Goal: Task Accomplishment & Management: Complete application form

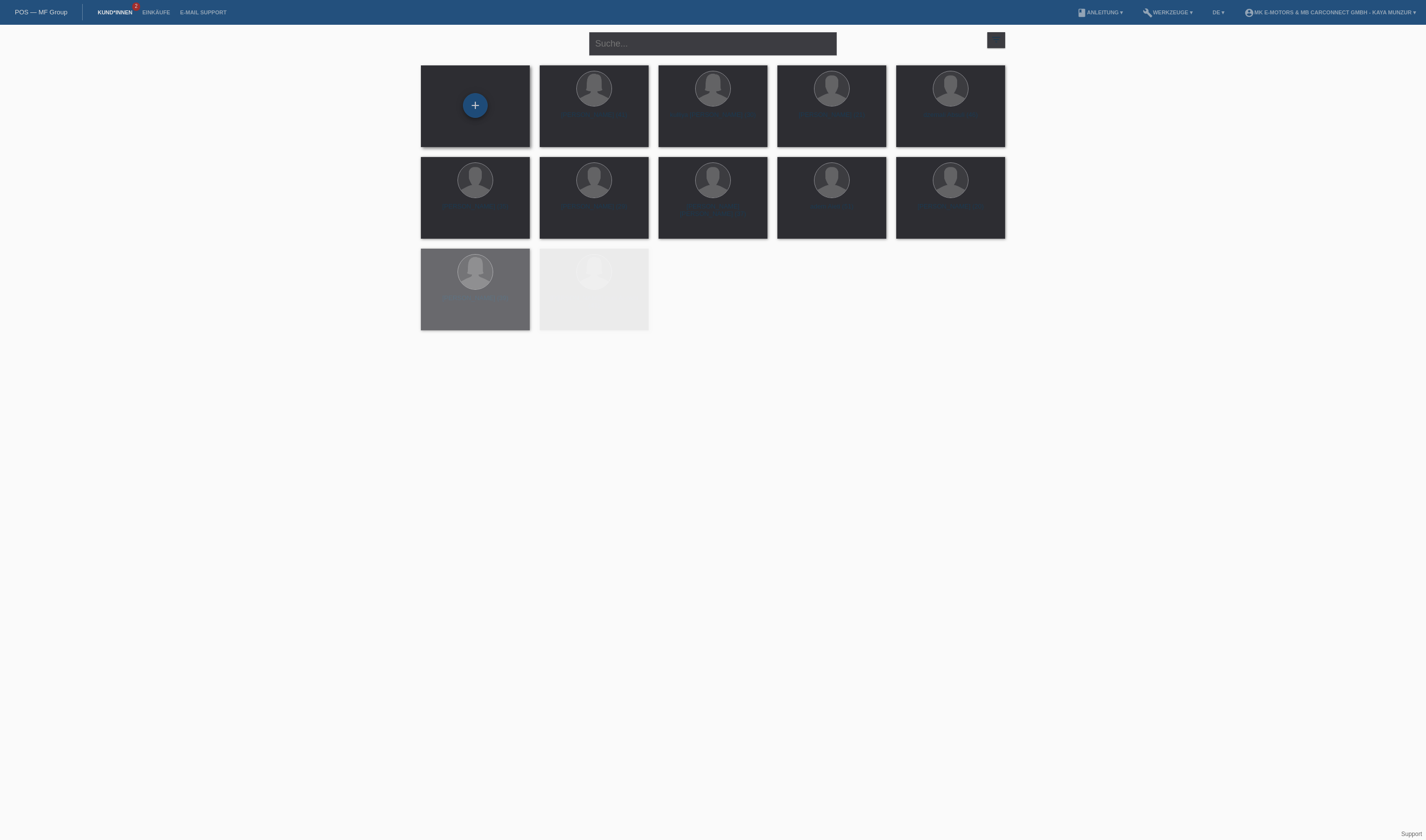
click at [476, 112] on div "+" at bounding box center [475, 105] width 24 height 17
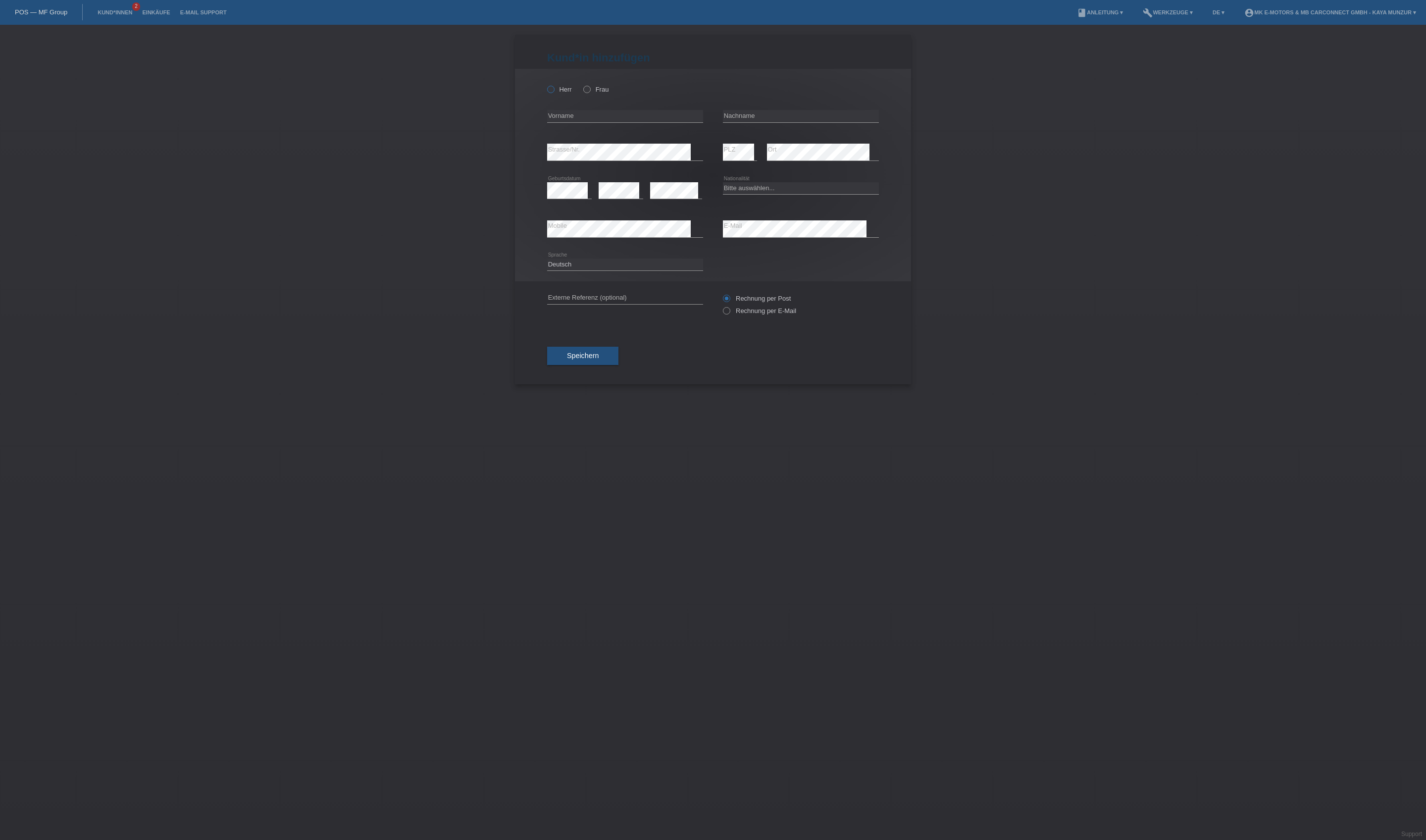
click at [546, 84] on icon at bounding box center [546, 84] width 0 height 0
click at [553, 92] on input "Herr" at bounding box center [550, 89] width 6 height 6
radio input "true"
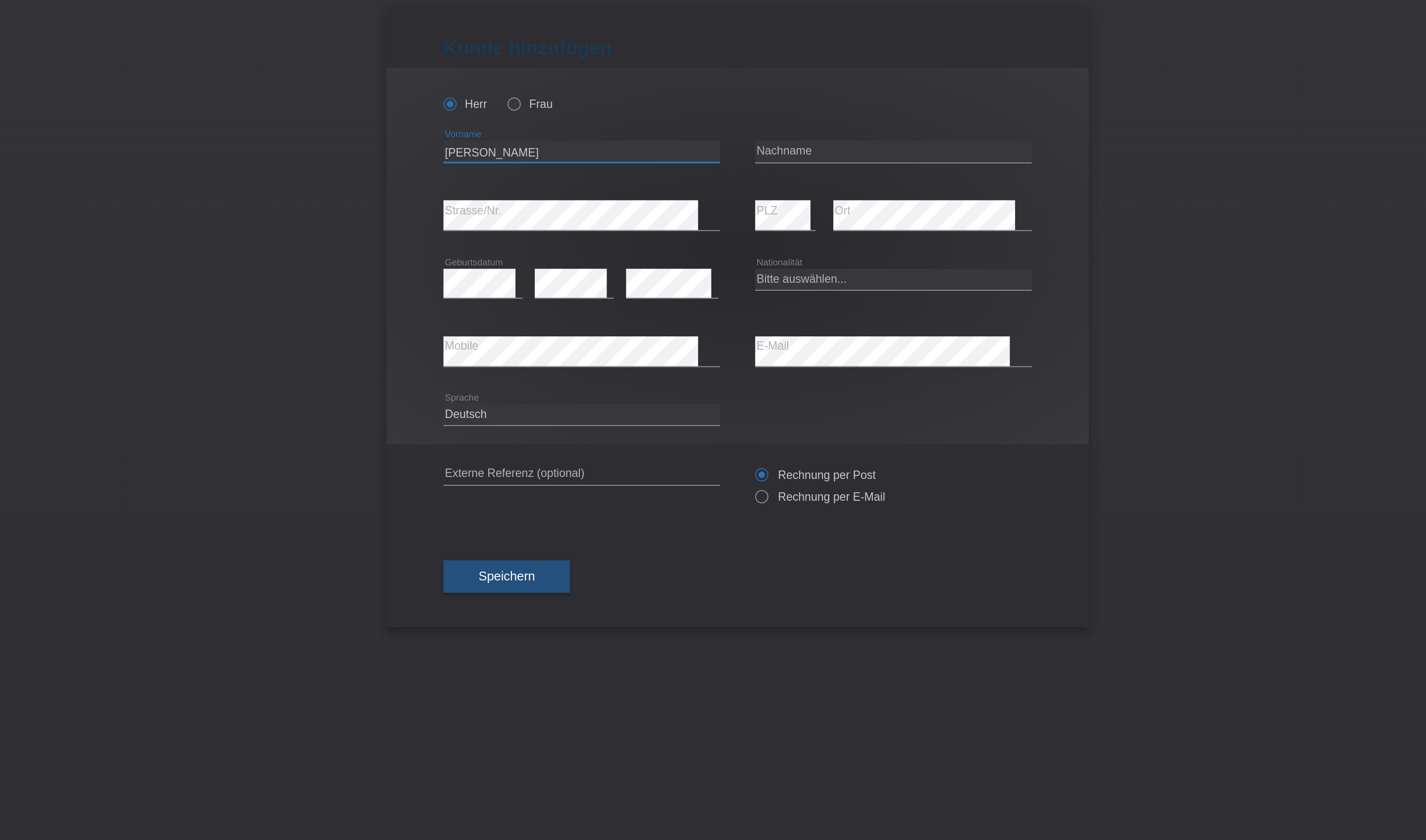
type input "[PERSON_NAME]"
type input "arenas [PERSON_NAME]"
select select "ES"
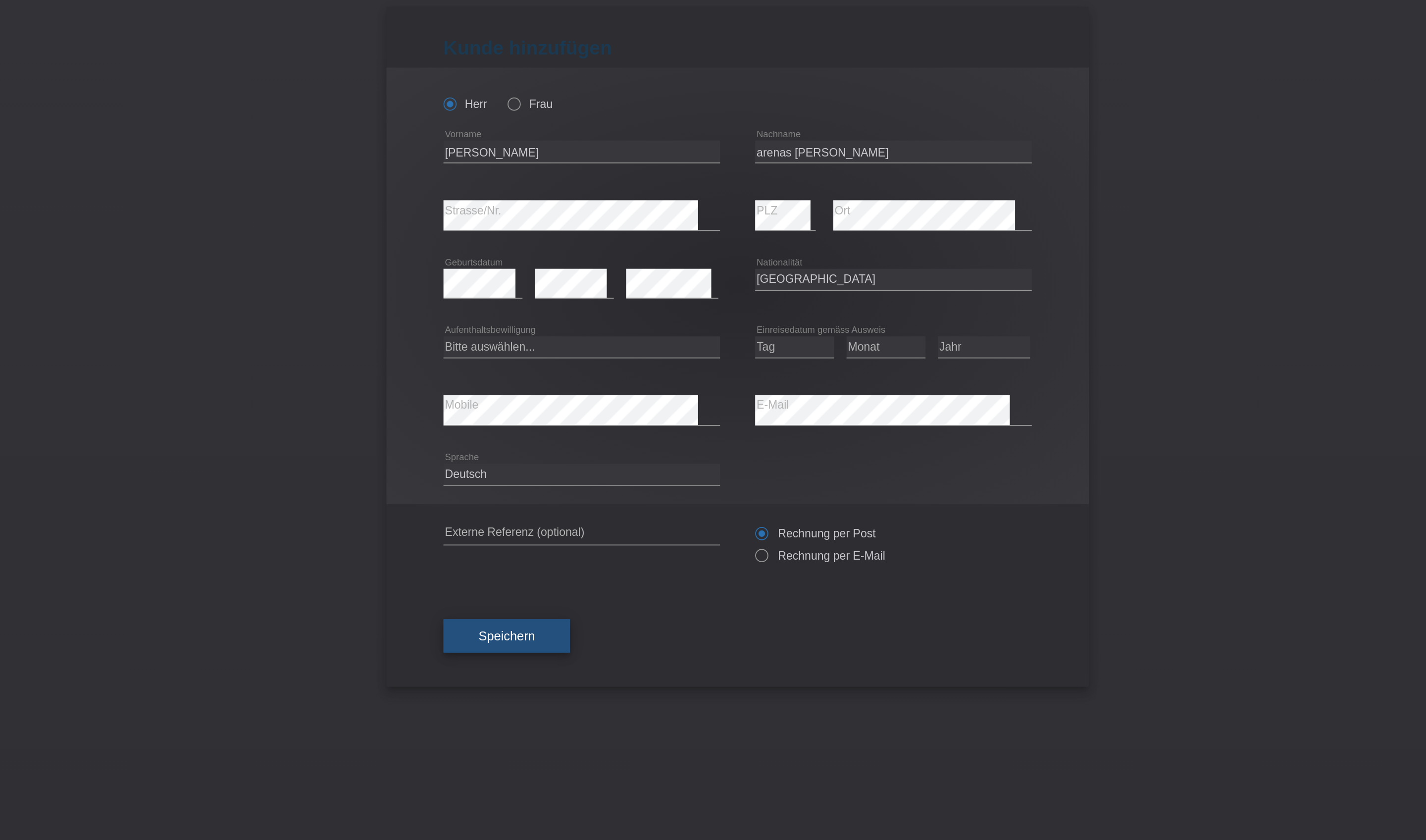
click at [547, 399] on button "Speichern" at bounding box center [583, 389] width 71 height 19
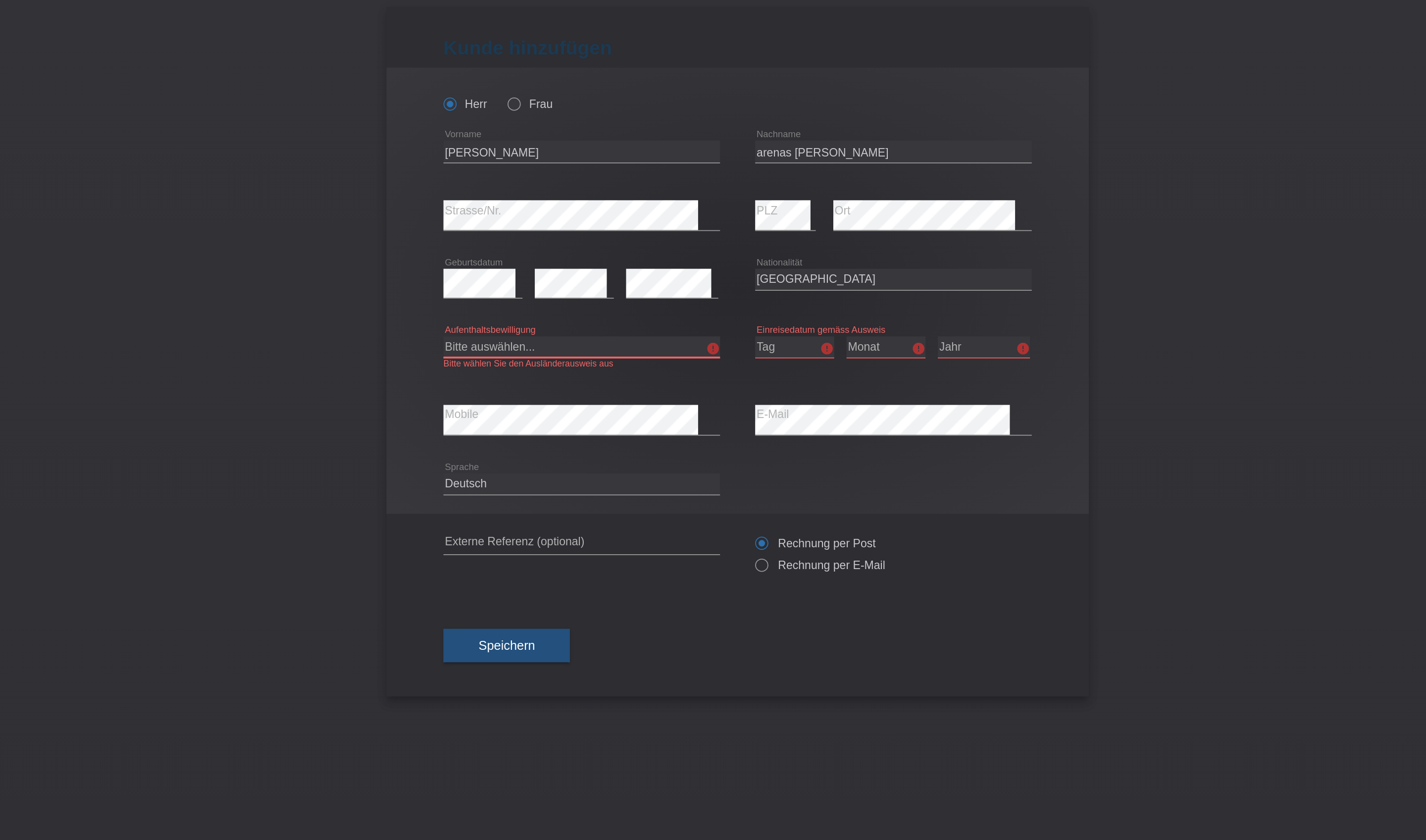
select select "B"
select select "02"
select select "05"
select select "2016"
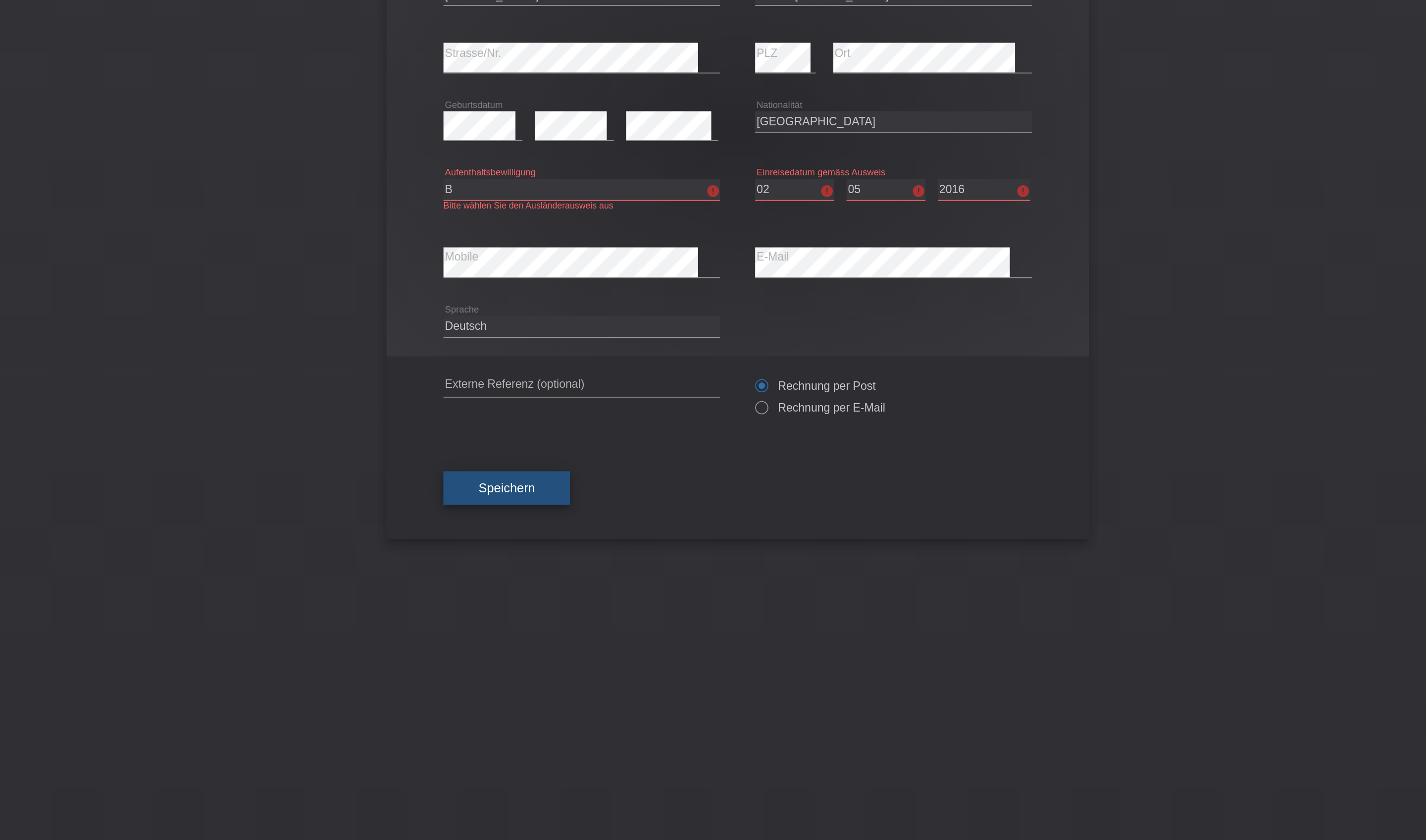
click at [547, 404] on button "Speichern" at bounding box center [583, 395] width 71 height 19
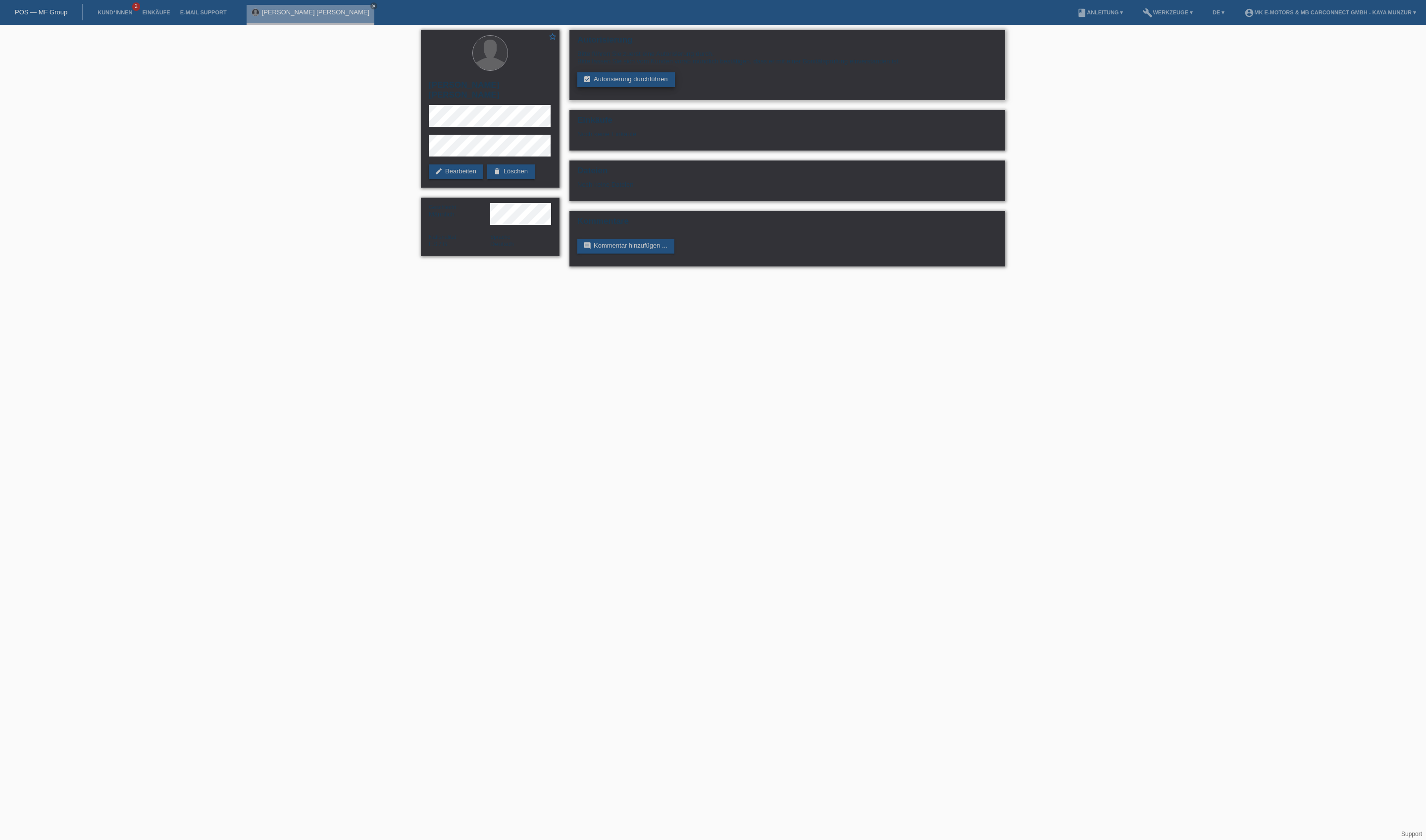
click at [619, 87] on link "assignment_turned_in Autorisierung durchführen" at bounding box center [626, 79] width 97 height 15
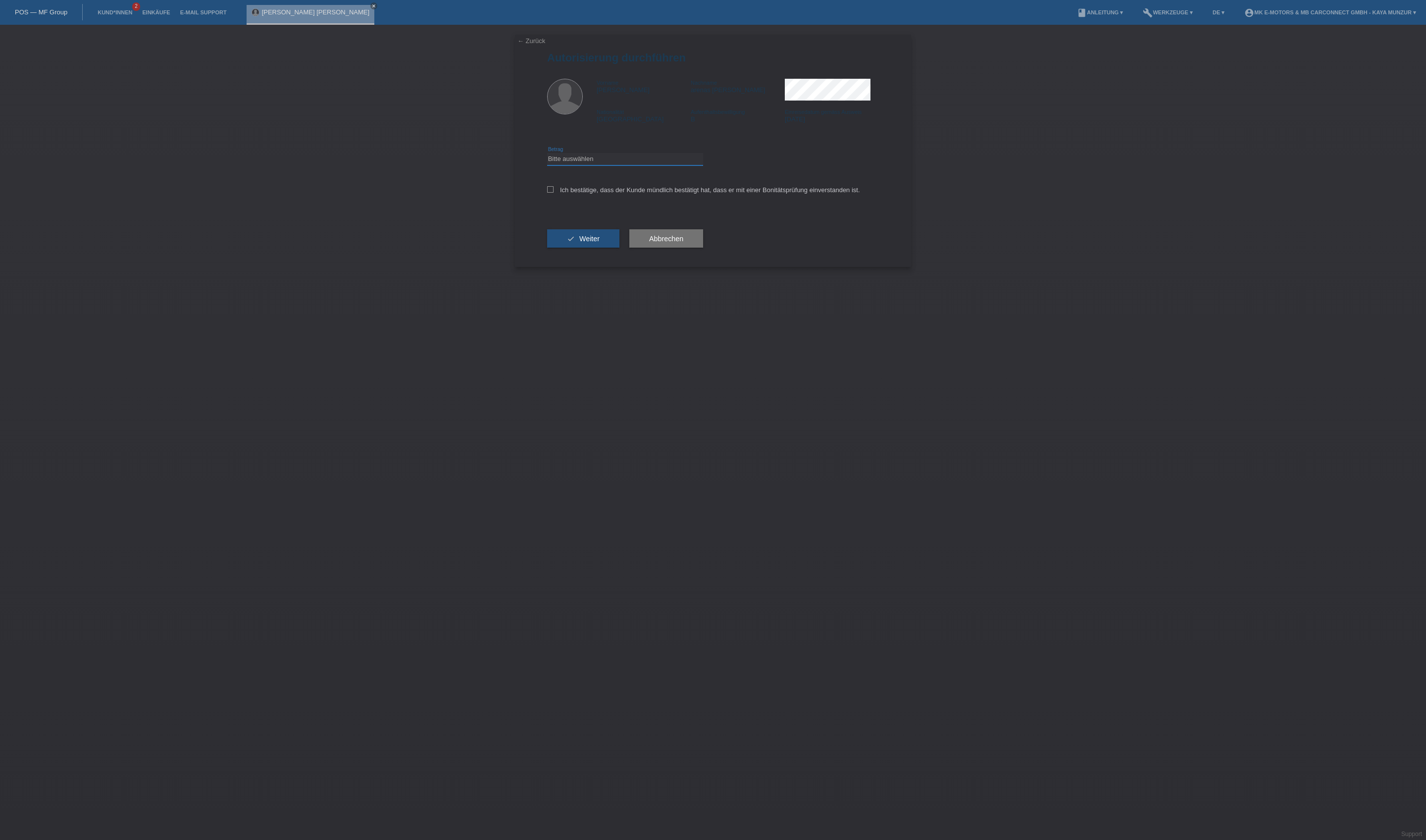
select select "3"
click at [628, 194] on label "Ich bestätige, dass der Kunde mündlich bestätigt hat, dass er mit einer Bonität…" at bounding box center [703, 190] width 313 height 8
click at [553, 193] on input "Ich bestätige, dass der Kunde mündlich bestätigt hat, dass er mit einer Bonität…" at bounding box center [550, 189] width 6 height 6
checkbox input "true"
click at [619, 248] on button "check Weiter" at bounding box center [583, 239] width 72 height 19
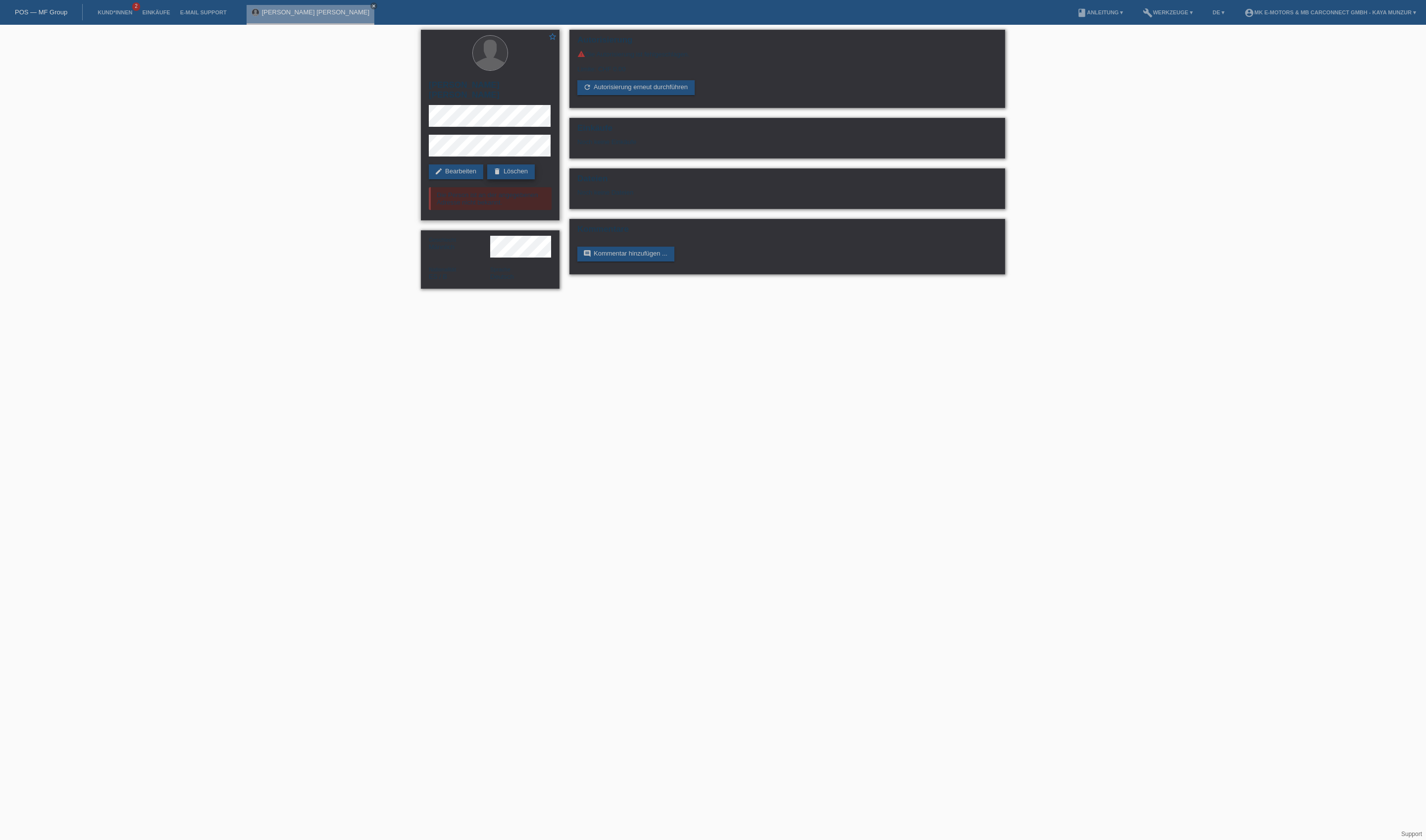
click at [487, 179] on link "delete Löschen" at bounding box center [511, 172] width 47 height 15
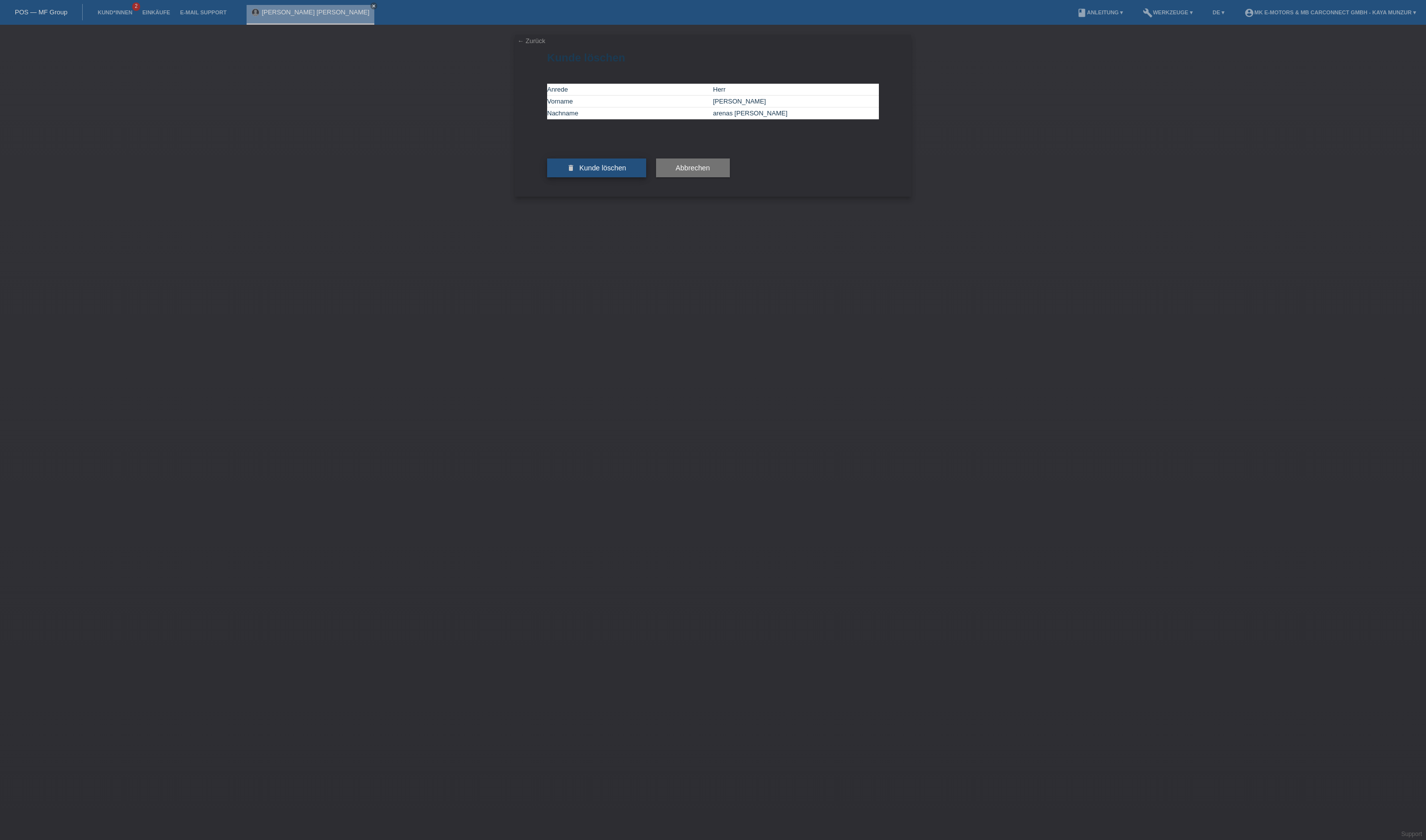
click at [618, 172] on span "Kunde löschen" at bounding box center [602, 168] width 47 height 8
